Goal: Information Seeking & Learning: Learn about a topic

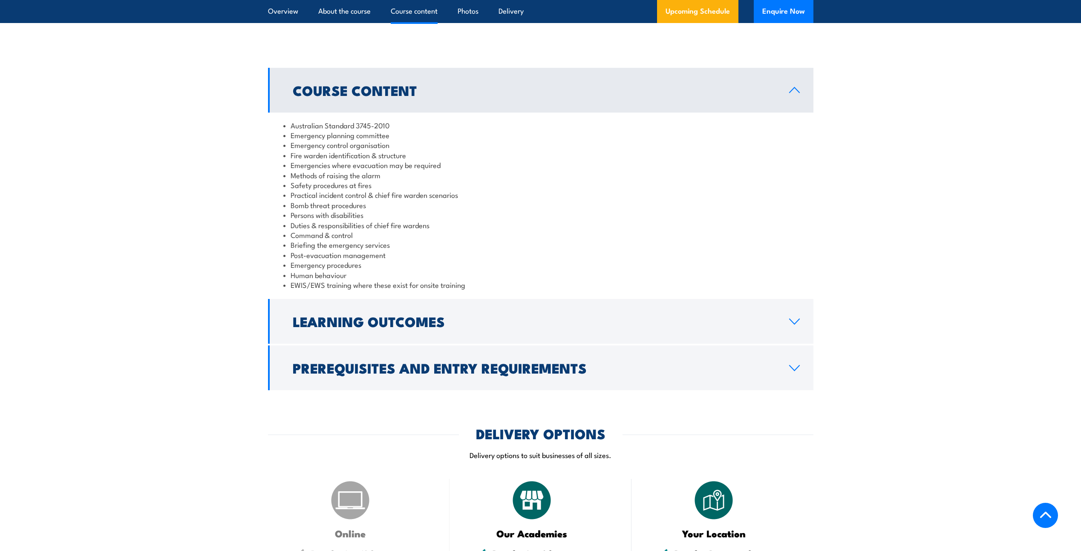
scroll to position [810, 0]
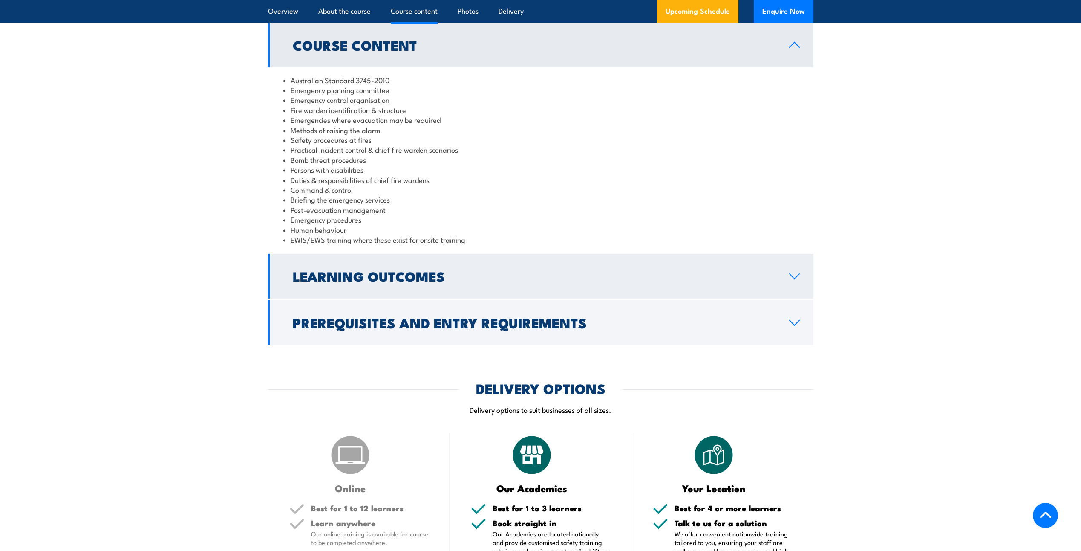
click at [674, 282] on link "Learning Outcomes" at bounding box center [540, 276] width 545 height 45
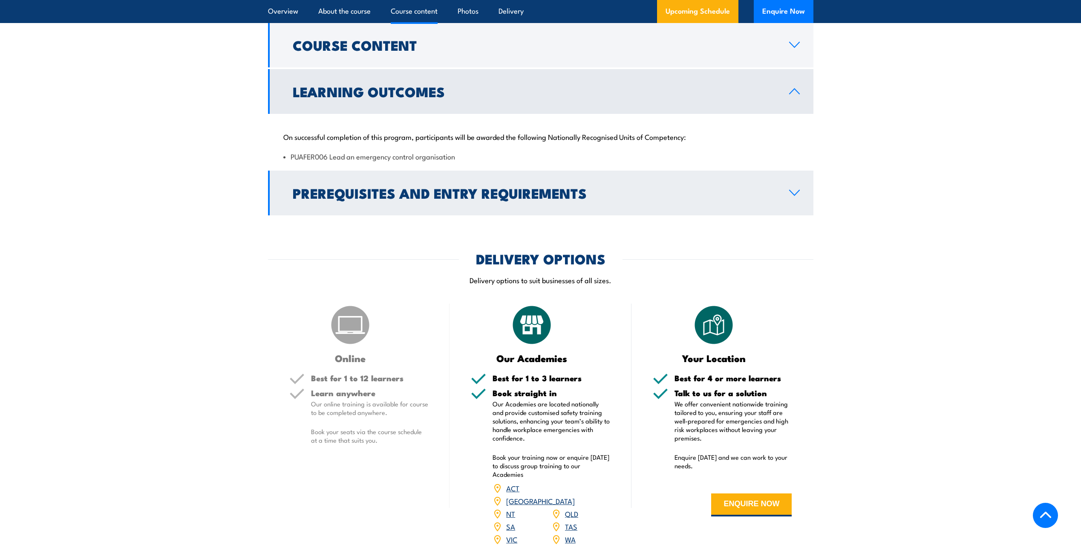
click at [787, 198] on link "Prerequisites and Entry Requirements" at bounding box center [540, 192] width 545 height 45
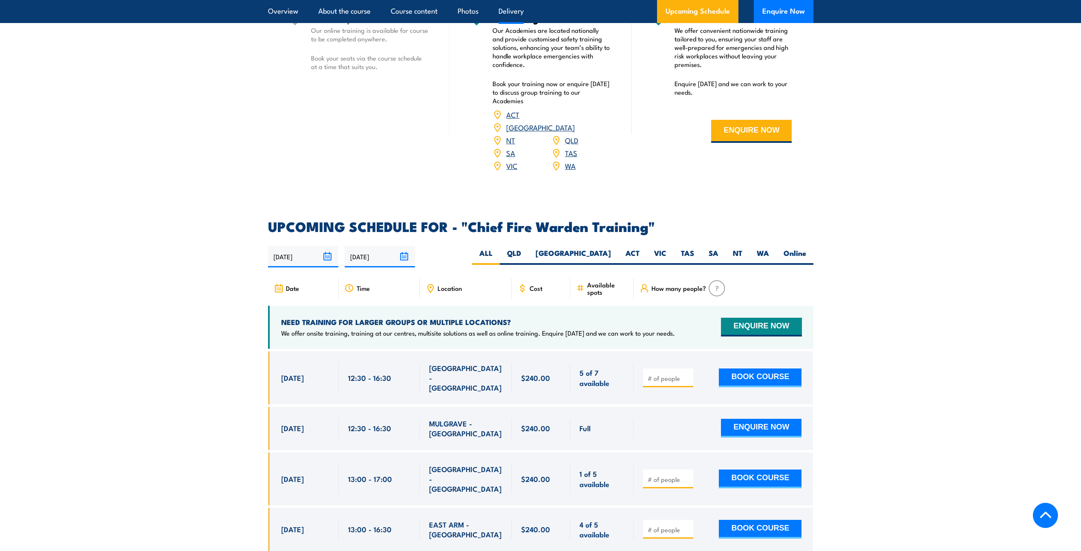
scroll to position [1278, 0]
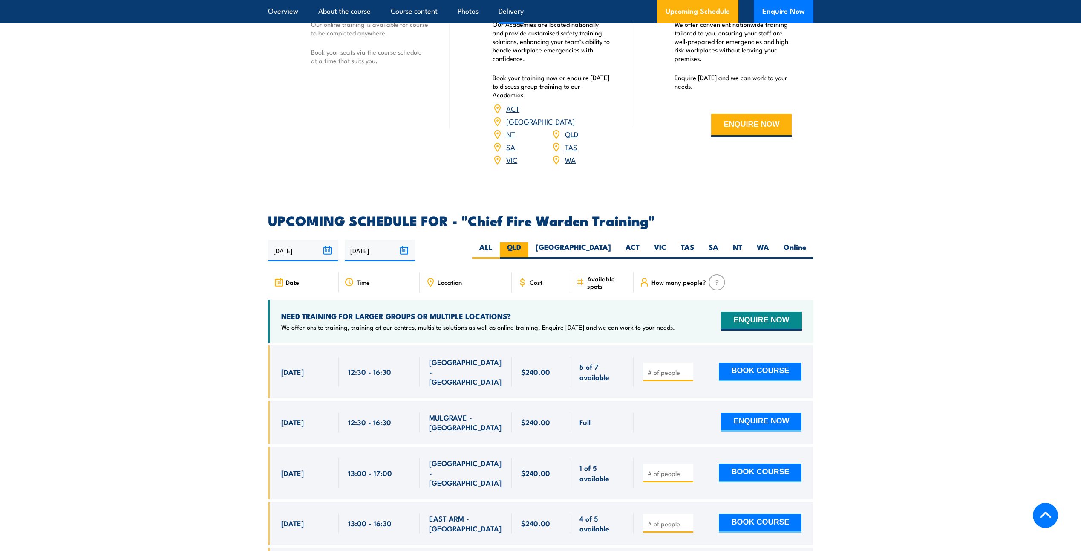
click at [528, 242] on label "QLD" at bounding box center [514, 250] width 29 height 17
click at [527, 242] on input "QLD" at bounding box center [524, 245] width 6 height 6
radio input "true"
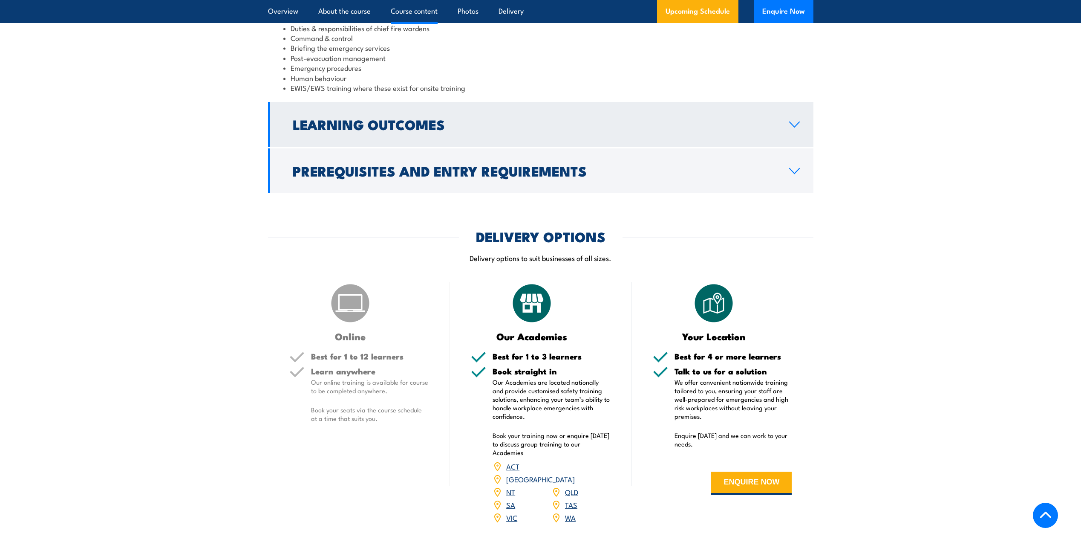
scroll to position [966, 0]
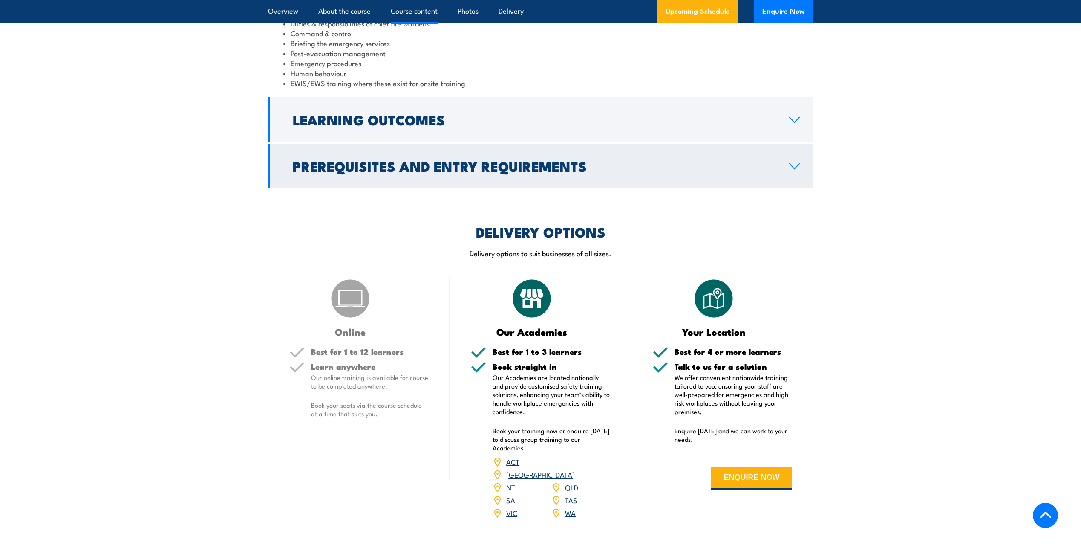
click at [799, 168] on icon at bounding box center [795, 166] width 12 height 7
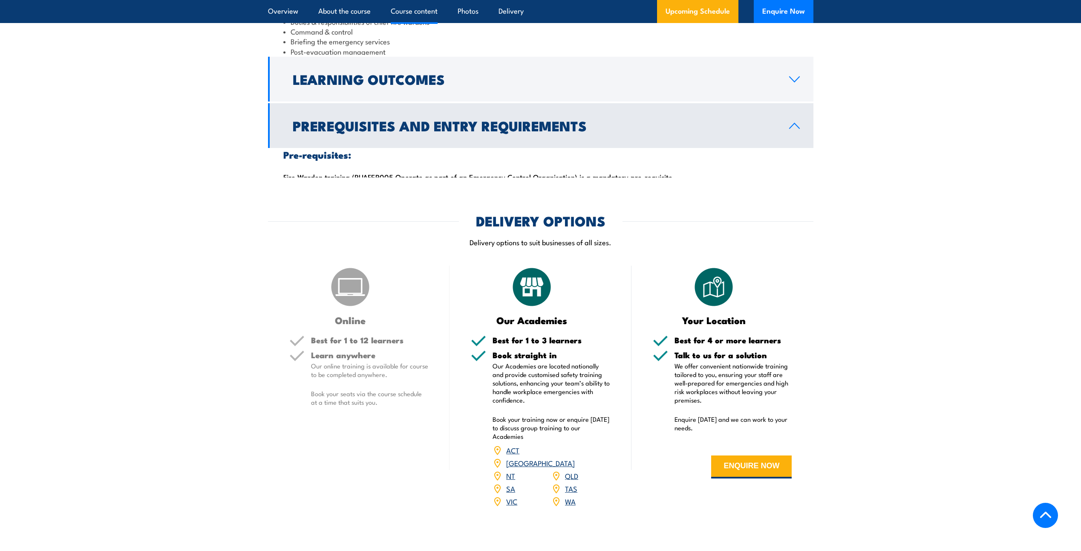
scroll to position [901, 0]
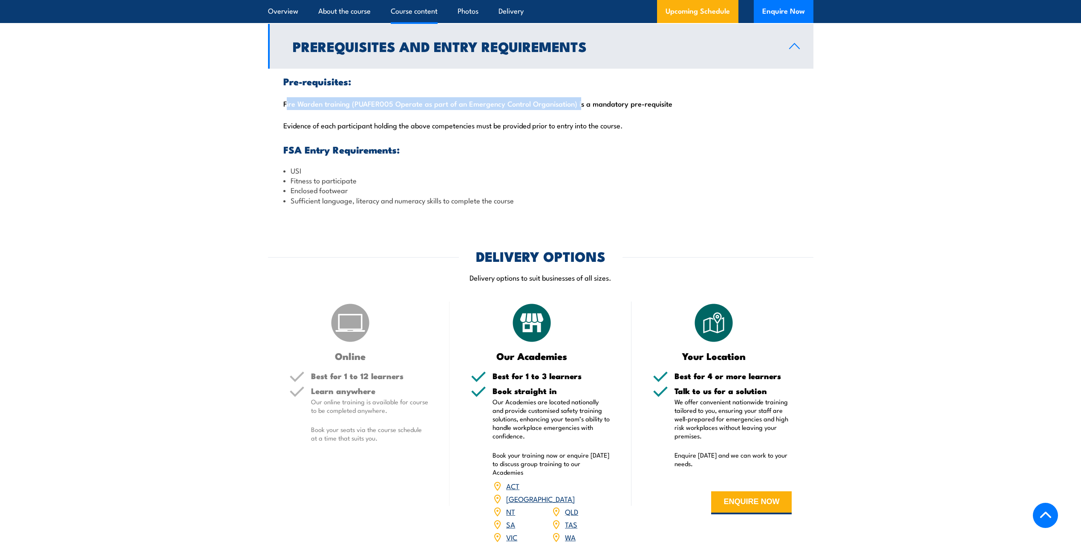
drag, startPoint x: 284, startPoint y: 106, endPoint x: 574, endPoint y: 107, distance: 290.2
click at [574, 107] on div "Pre-requisites: Fire Warden training (PUAFER005 Operate as part of an Emergency…" at bounding box center [540, 141] width 545 height 144
copy div "Fire Warden training (PUAFER005 Operate as part of an Emergency Control Organis…"
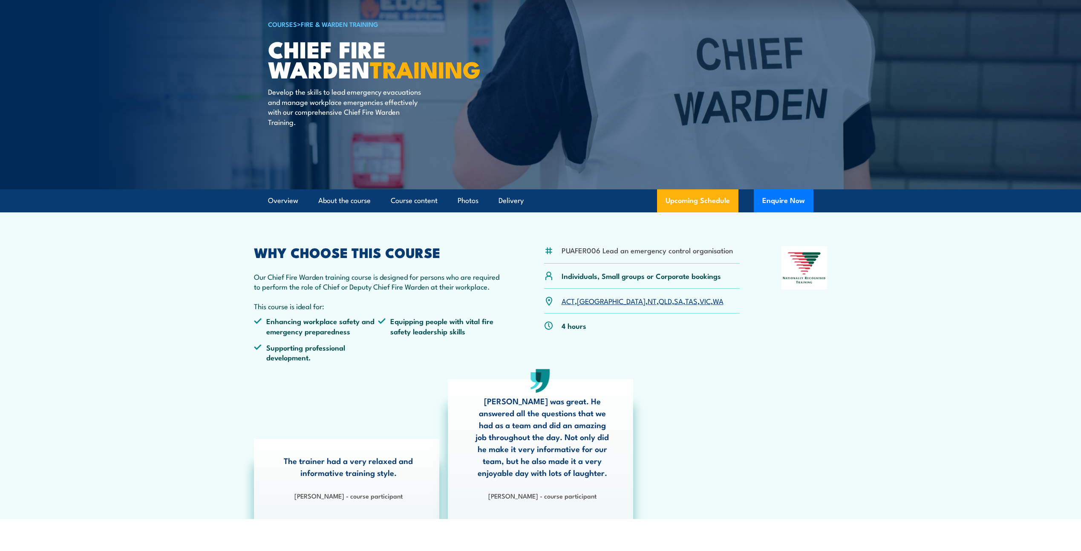
scroll to position [0, 0]
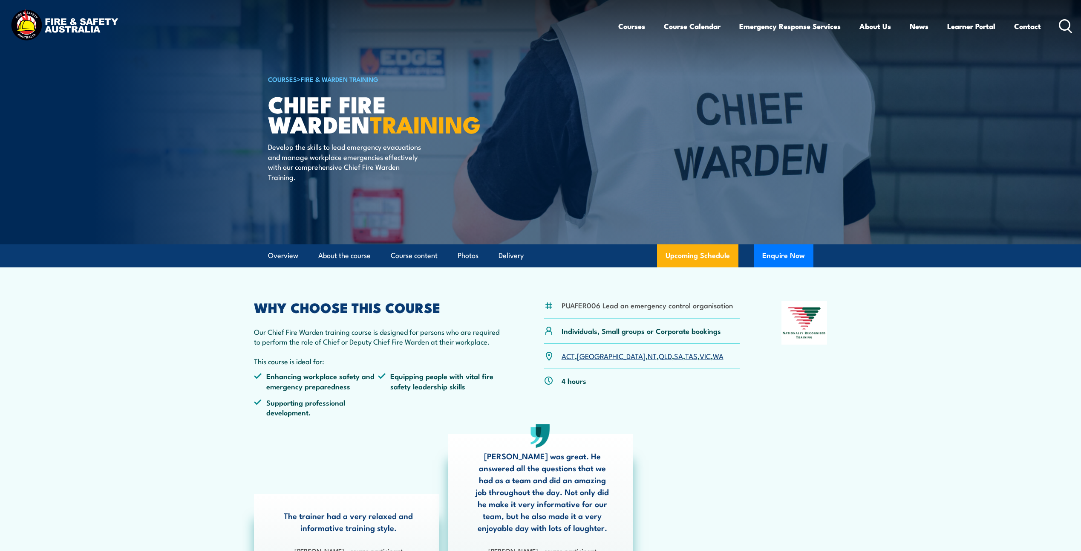
click at [562, 305] on li "PUAFER006 Lead an emergency control organisation" at bounding box center [647, 305] width 171 height 10
drag, startPoint x: 562, startPoint y: 305, endPoint x: 734, endPoint y: 313, distance: 172.8
click at [734, 313] on div "PUAFER006 Lead an emergency control organisation" at bounding box center [642, 309] width 196 height 17
copy li "PUAFER006 Lead an emergency control organisation"
